Goal: Find specific page/section: Find specific page/section

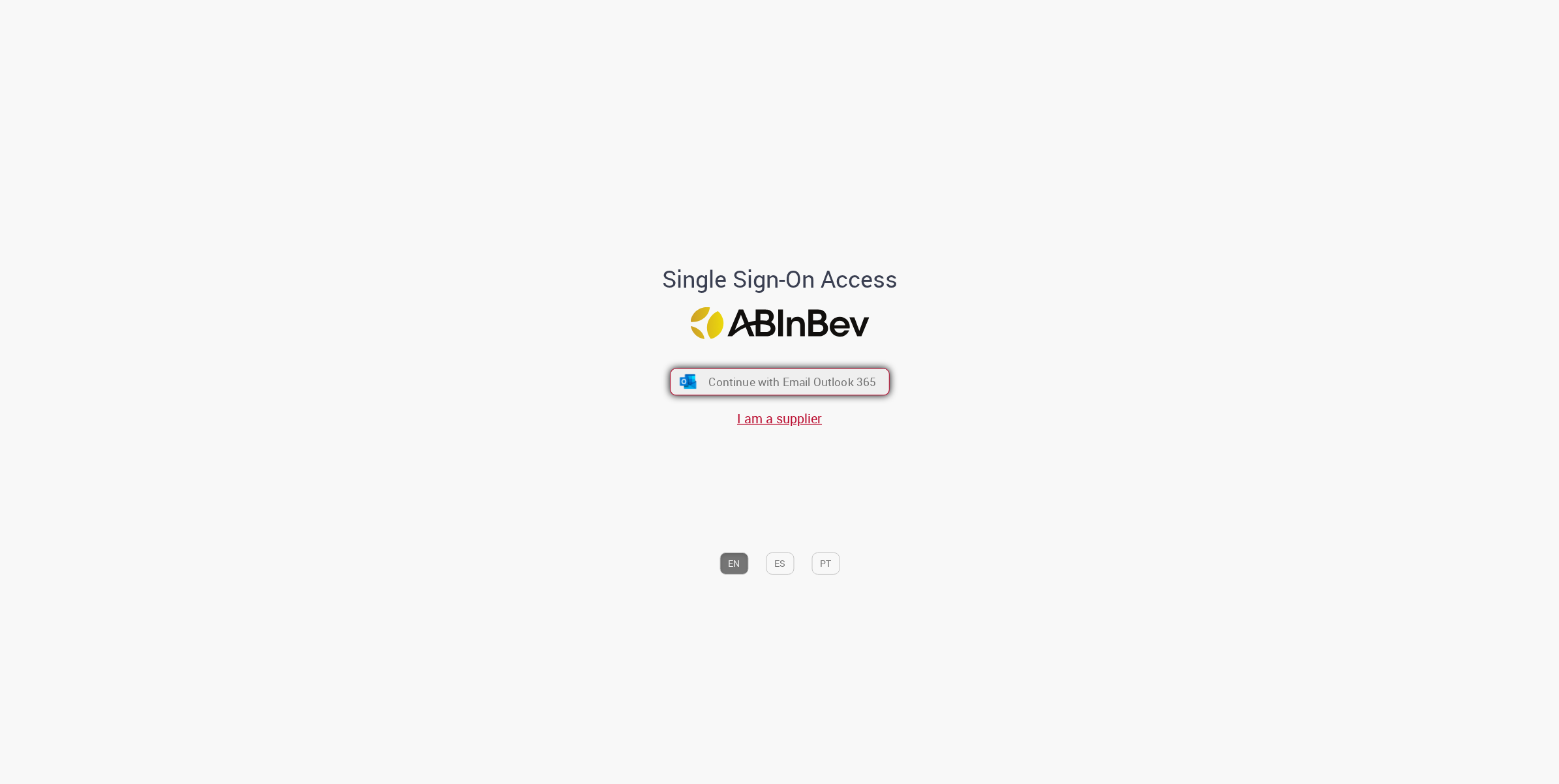
click at [852, 385] on span "Continue with Email Outlook 365" at bounding box center [792, 382] width 168 height 15
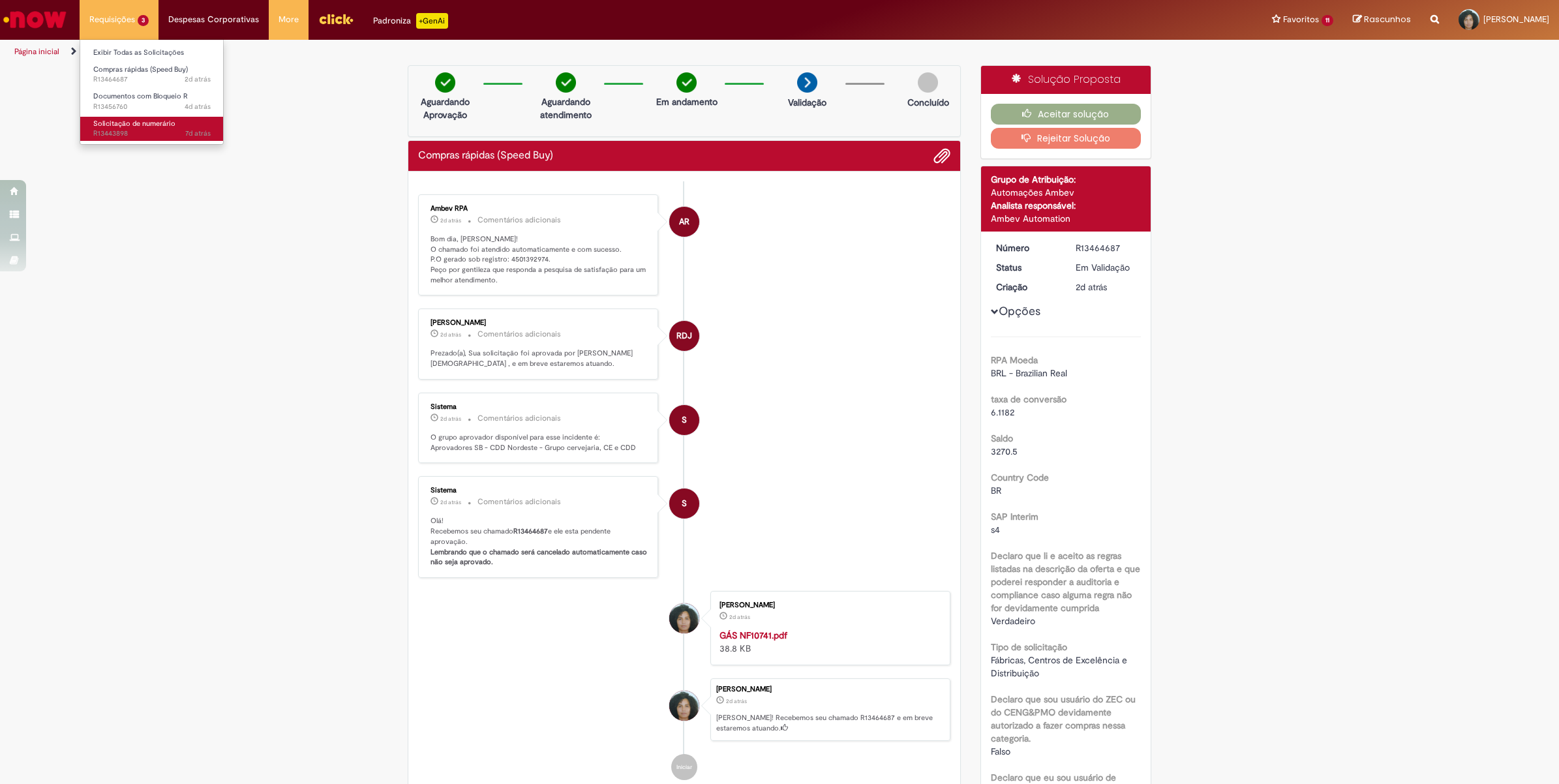
click at [127, 121] on span "Solicitação de numerário" at bounding box center [134, 123] width 82 height 10
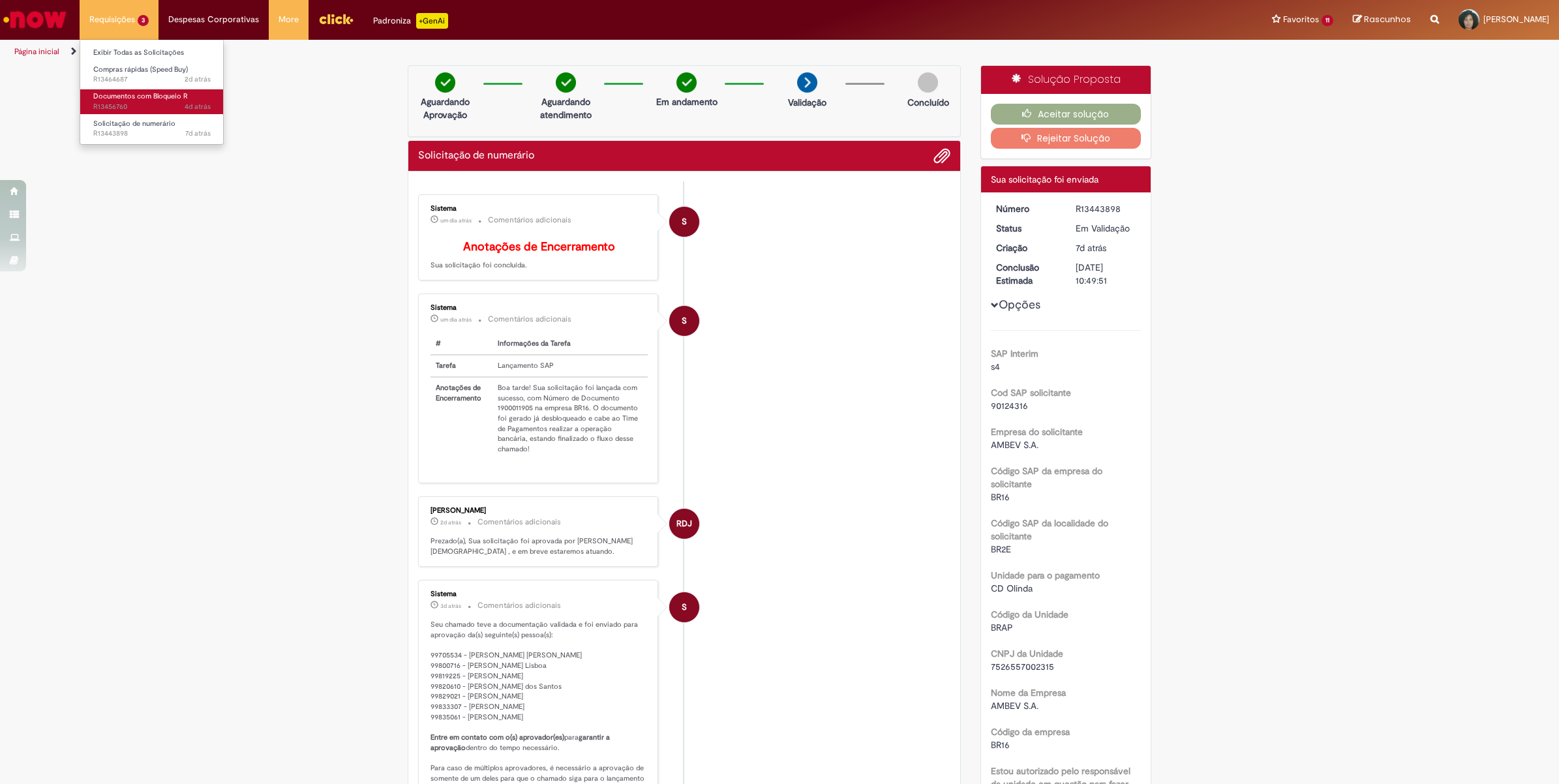
click at [138, 96] on span "Documentos com Bloqueio R" at bounding box center [141, 95] width 95 height 10
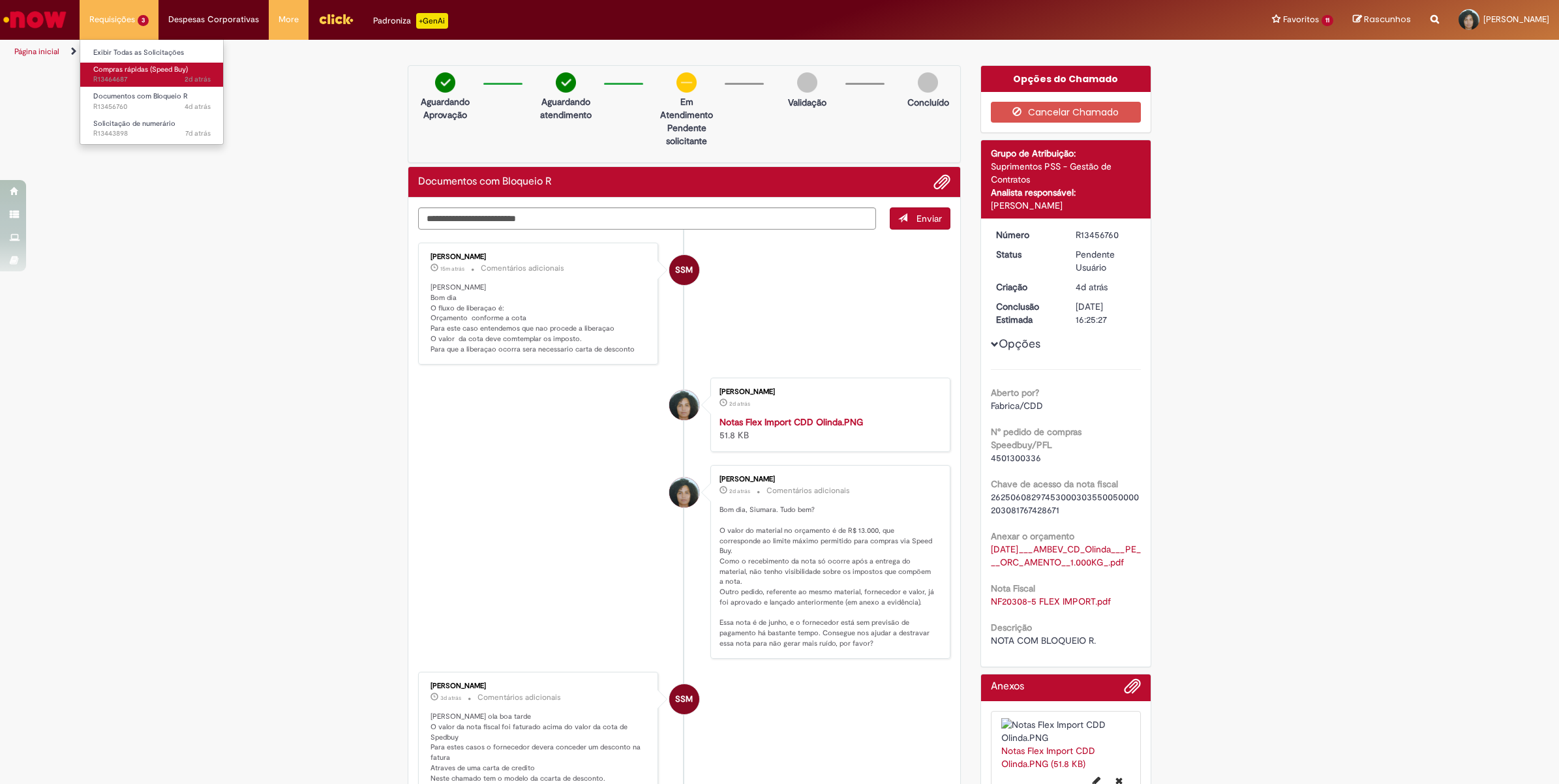
click at [135, 65] on span "Compras rápidas (Speed Buy)" at bounding box center [141, 69] width 95 height 10
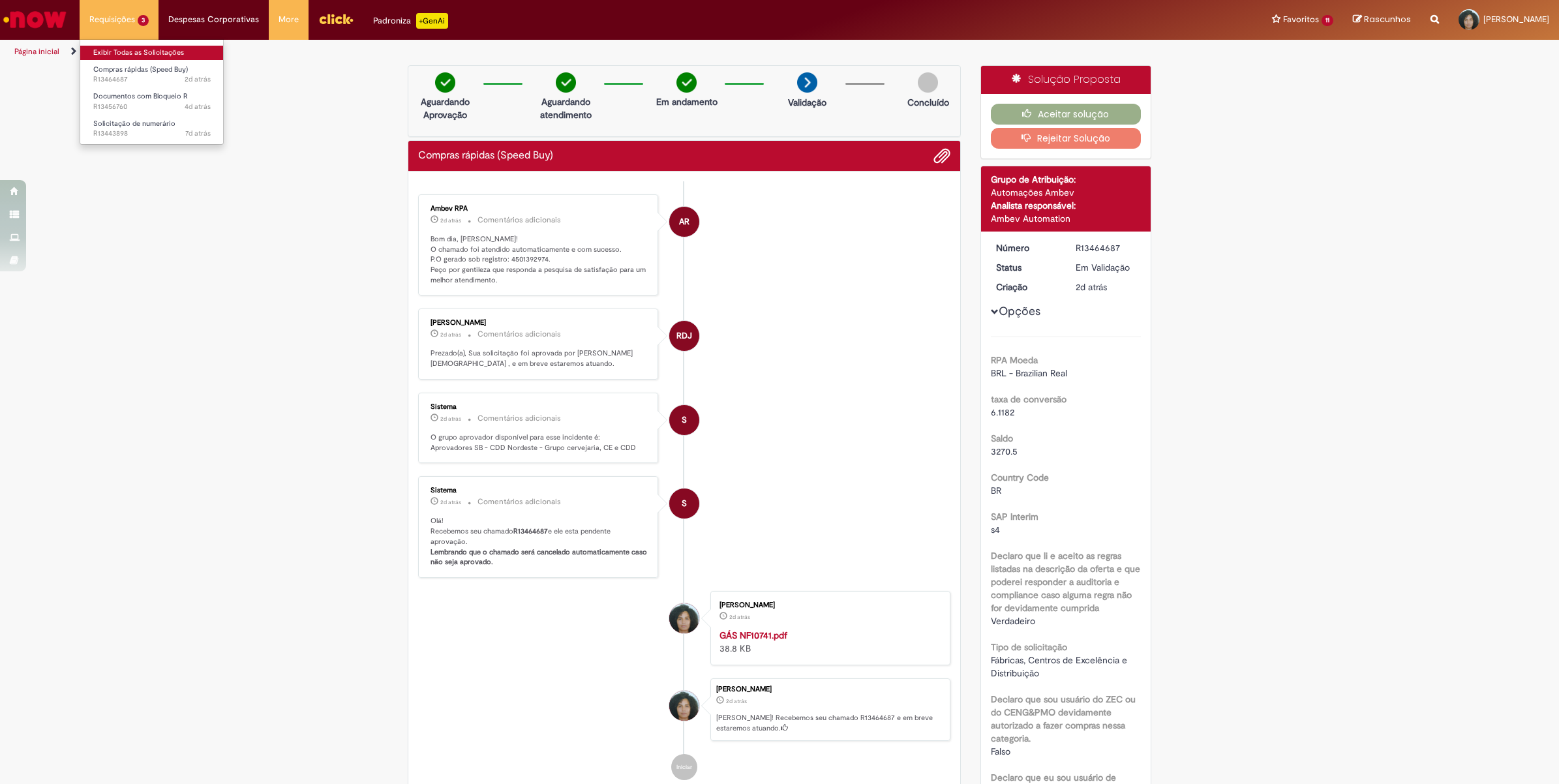
click at [131, 53] on link "Exibir Todas as Solicitações" at bounding box center [152, 53] width 144 height 14
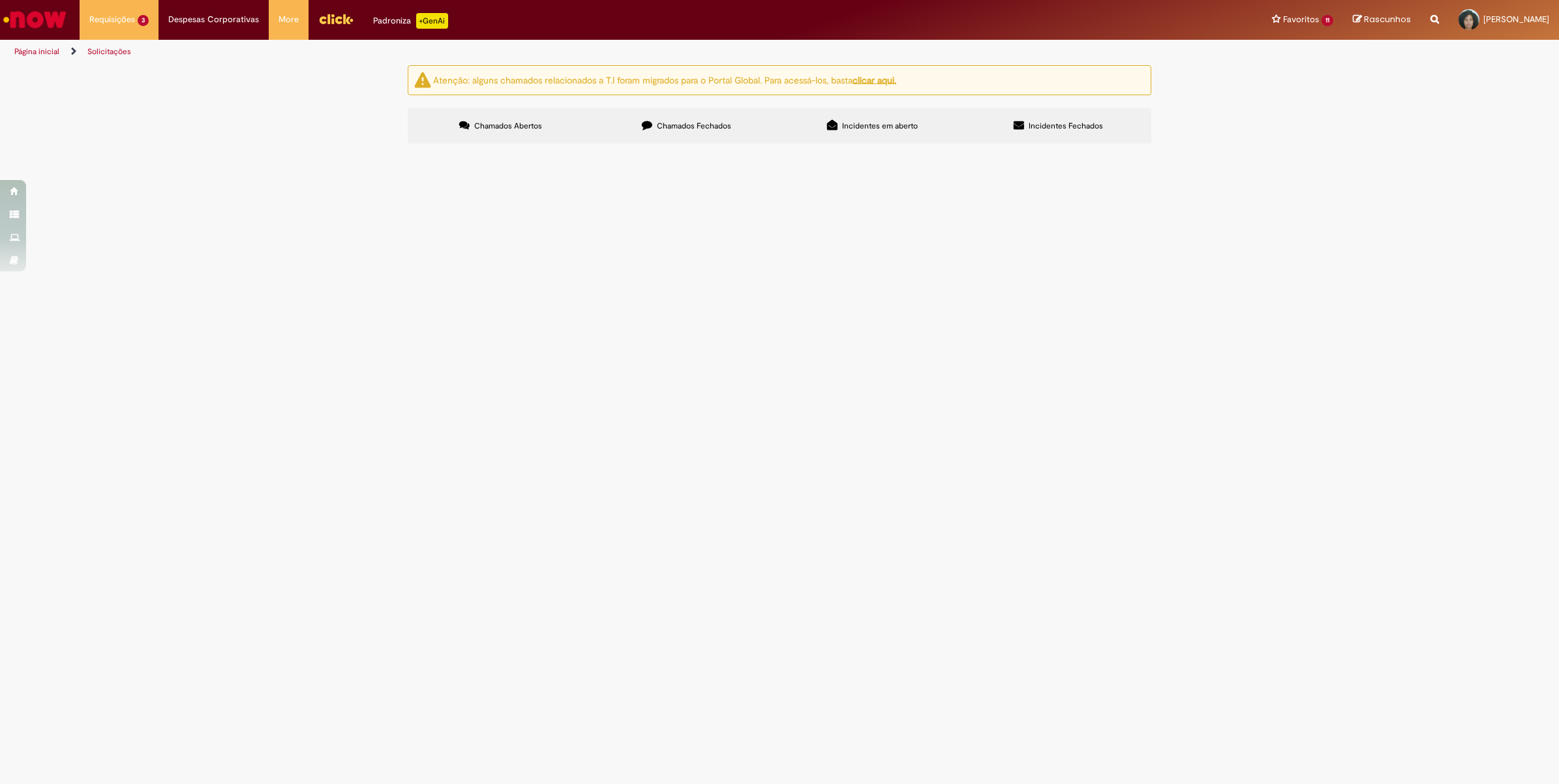
click at [693, 121] on span "Chamados Fechados" at bounding box center [694, 126] width 74 height 10
click at [0, 0] on span "Lançamento duplicado, o lançamento 1900020284 já foi compensando (nº documento …" at bounding box center [0, 0] width 0 height 0
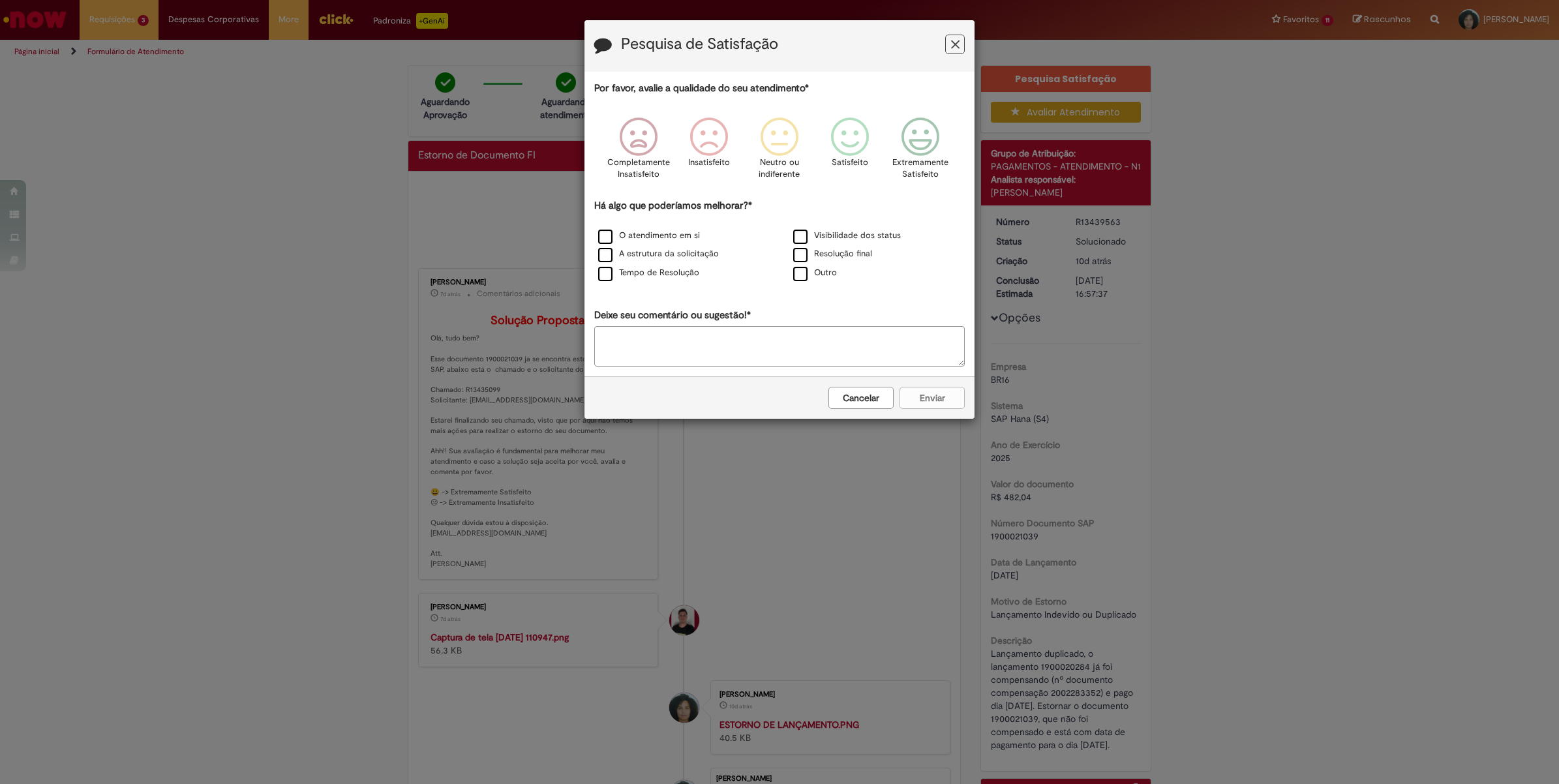
click at [954, 47] on icon "Feedback" at bounding box center [954, 44] width 8 height 14
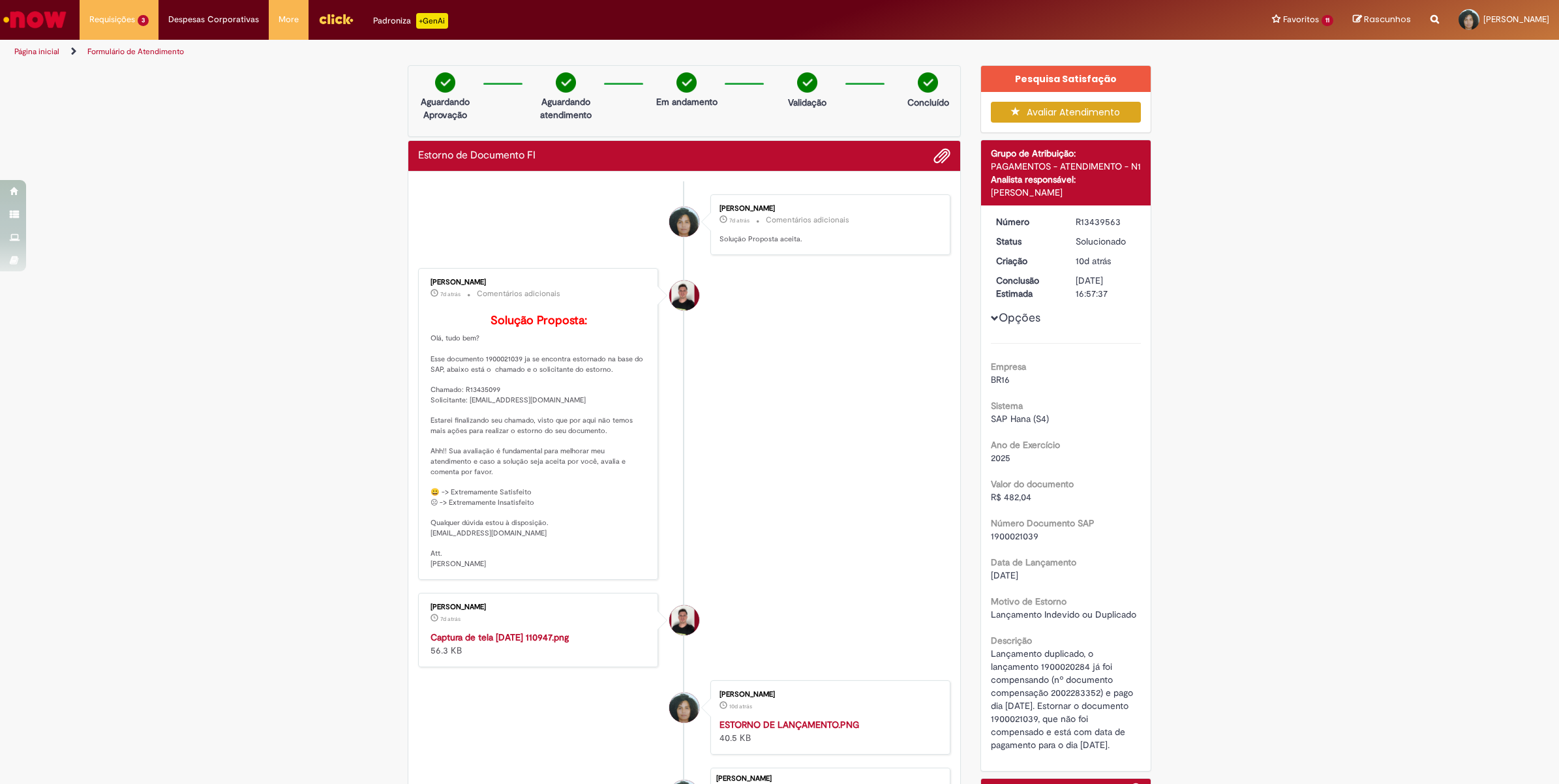
click at [36, 19] on img "Ir para a Homepage" at bounding box center [35, 19] width 67 height 26
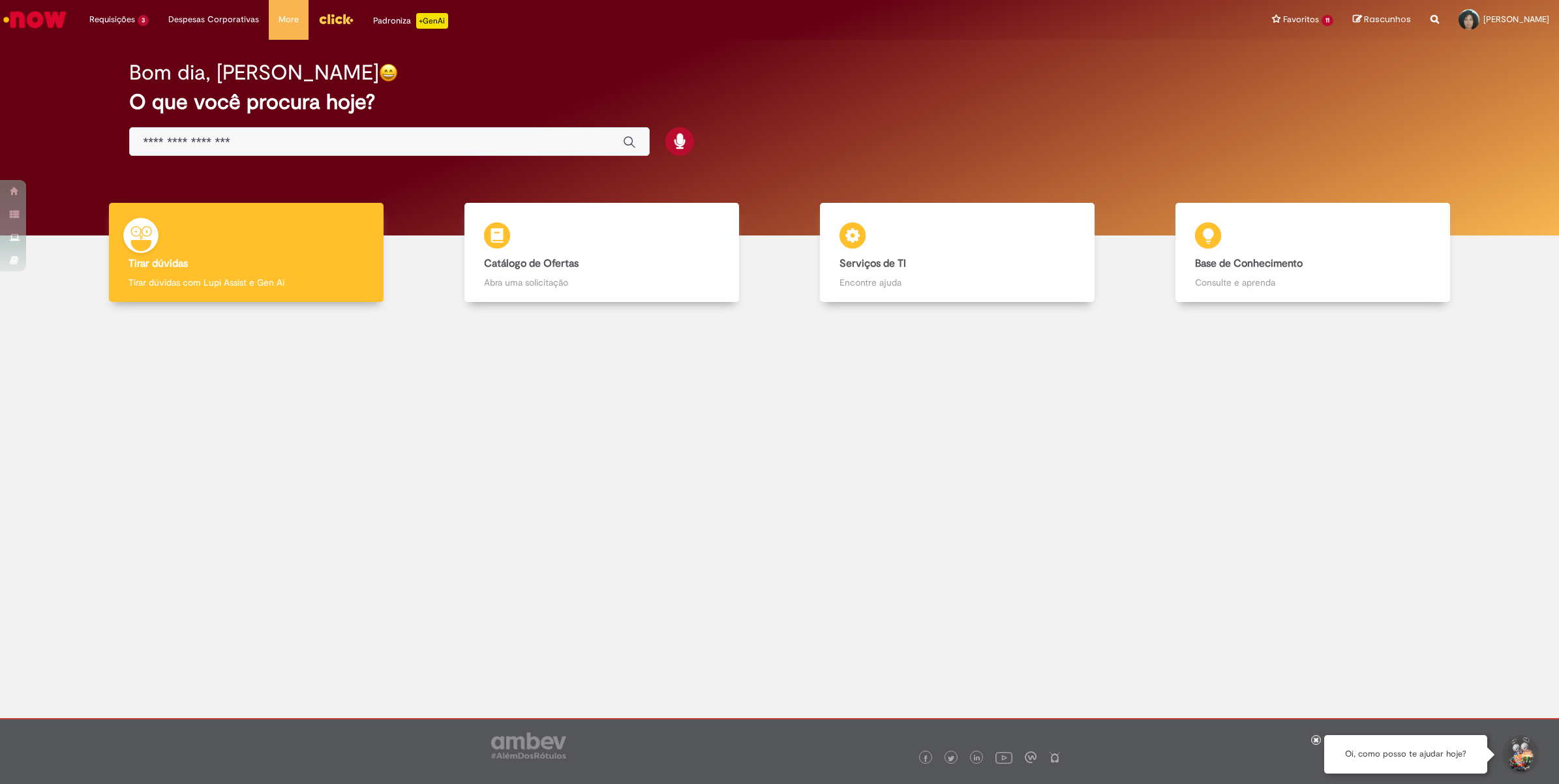
click at [225, 141] on input "Basta digitar aqui" at bounding box center [376, 142] width 466 height 15
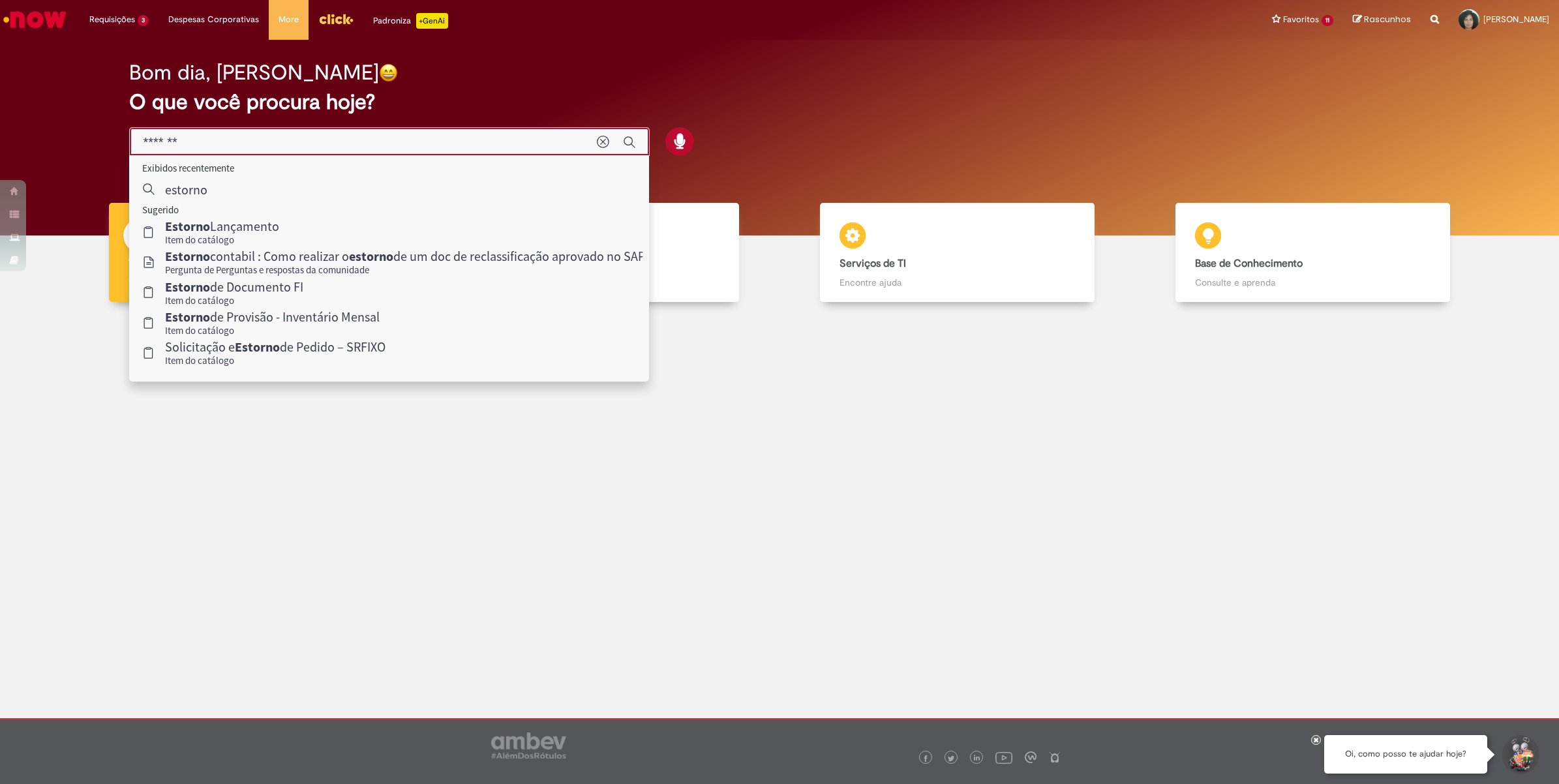
type input "*******"
